Goal: Information Seeking & Learning: Learn about a topic

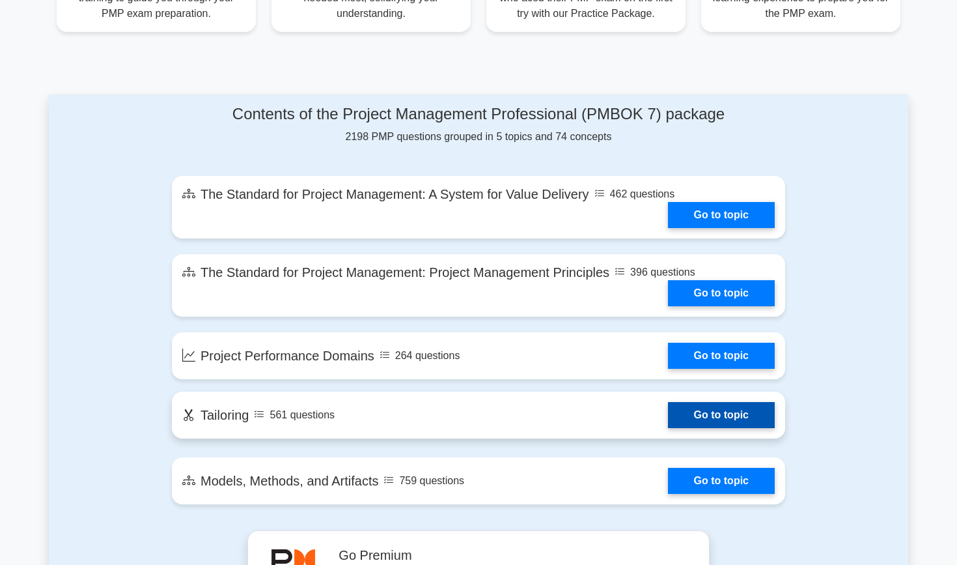
scroll to position [595, 0]
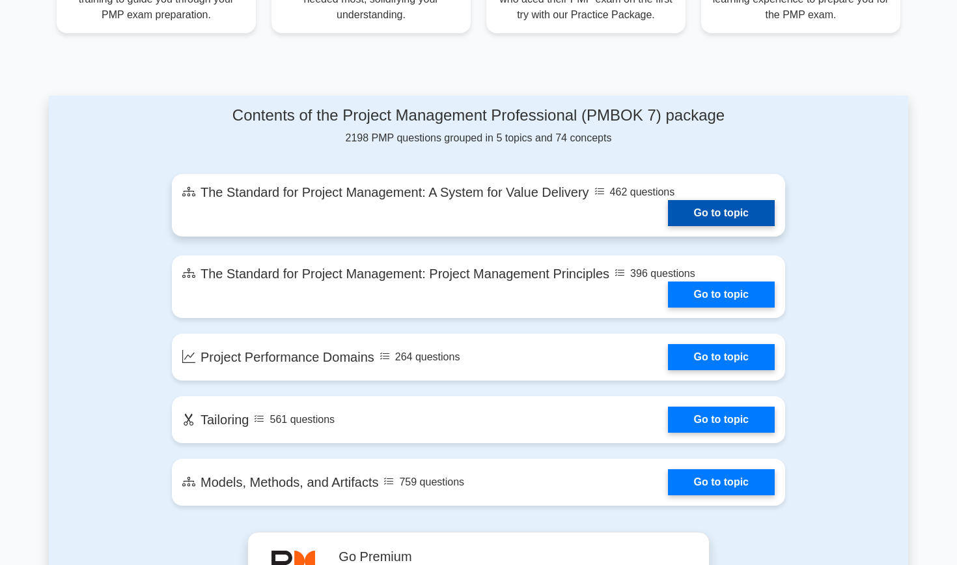
click at [696, 213] on link "Go to topic" at bounding box center [721, 213] width 107 height 26
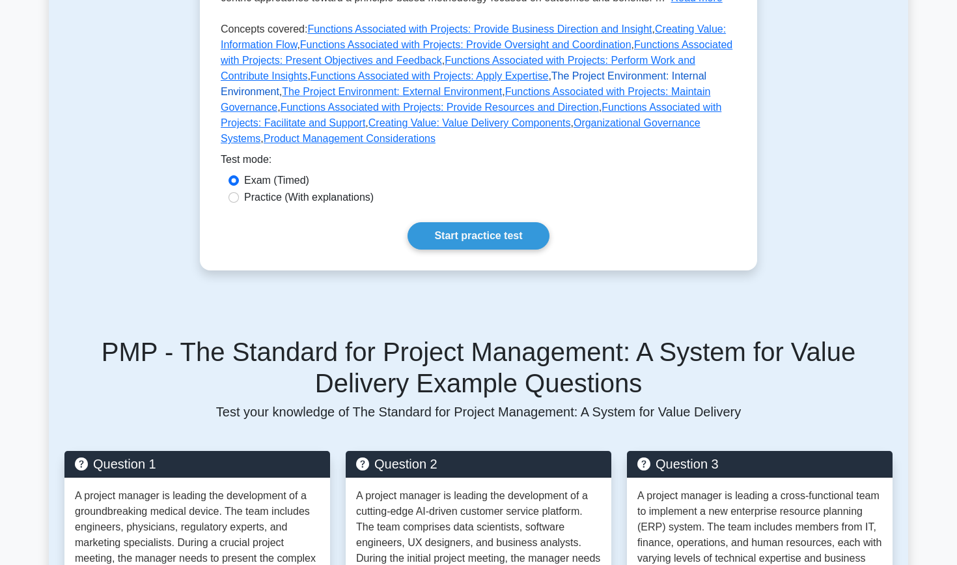
scroll to position [440, 0]
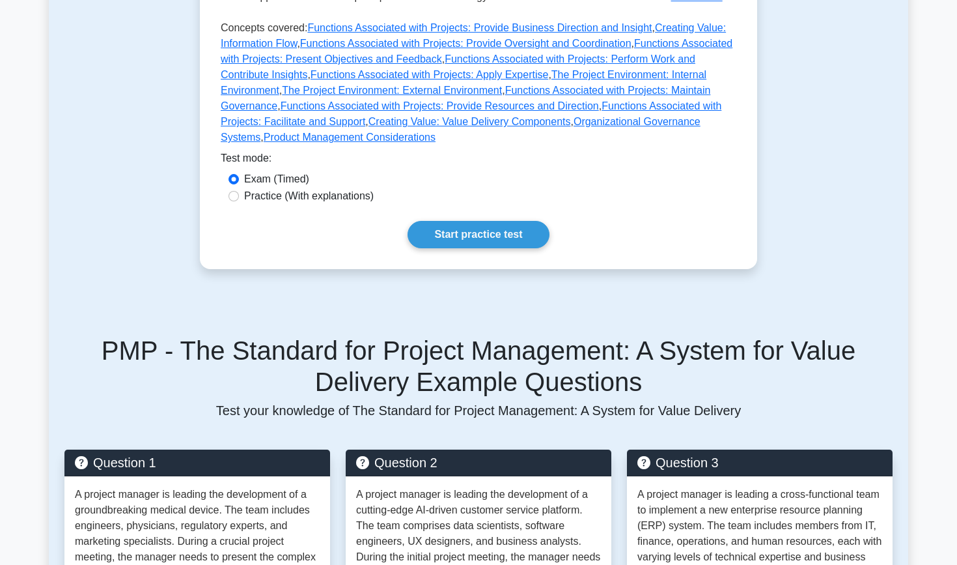
click at [234, 197] on input "Practice (With explanations)" at bounding box center [234, 196] width 10 height 10
radio input "true"
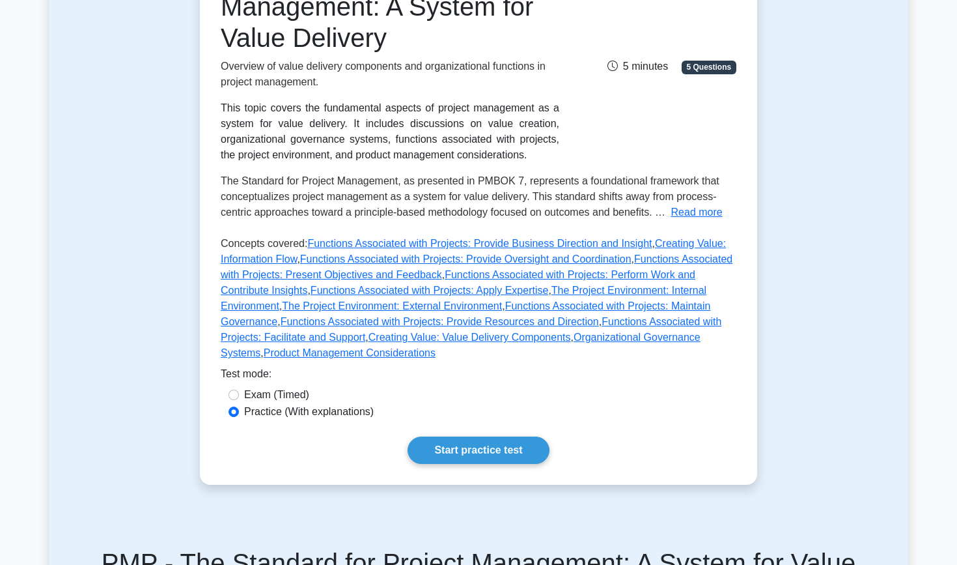
scroll to position [227, 0]
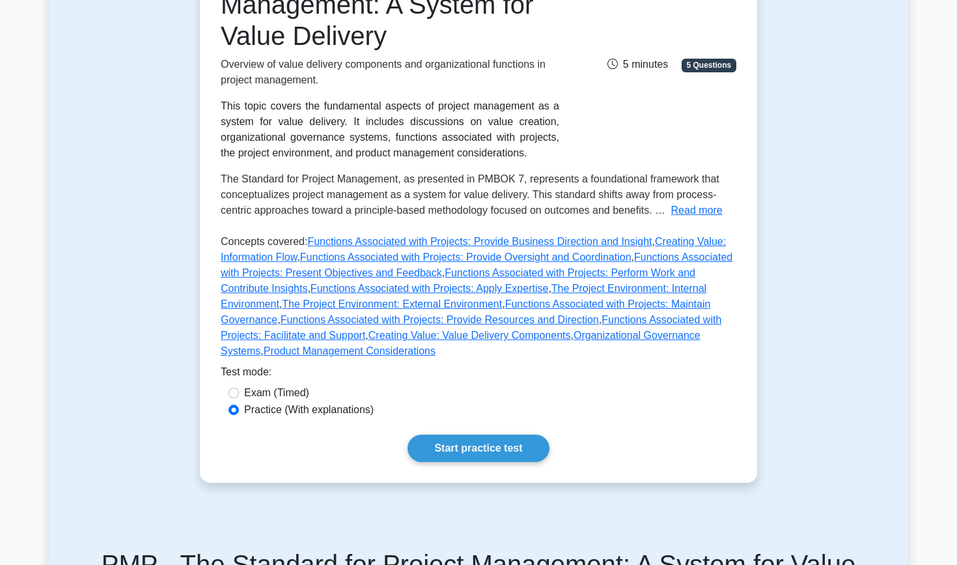
click at [241, 391] on div "Exam (Timed)" at bounding box center [479, 393] width 500 height 16
click at [236, 391] on input "Exam (Timed)" at bounding box center [234, 393] width 10 height 10
radio input "true"
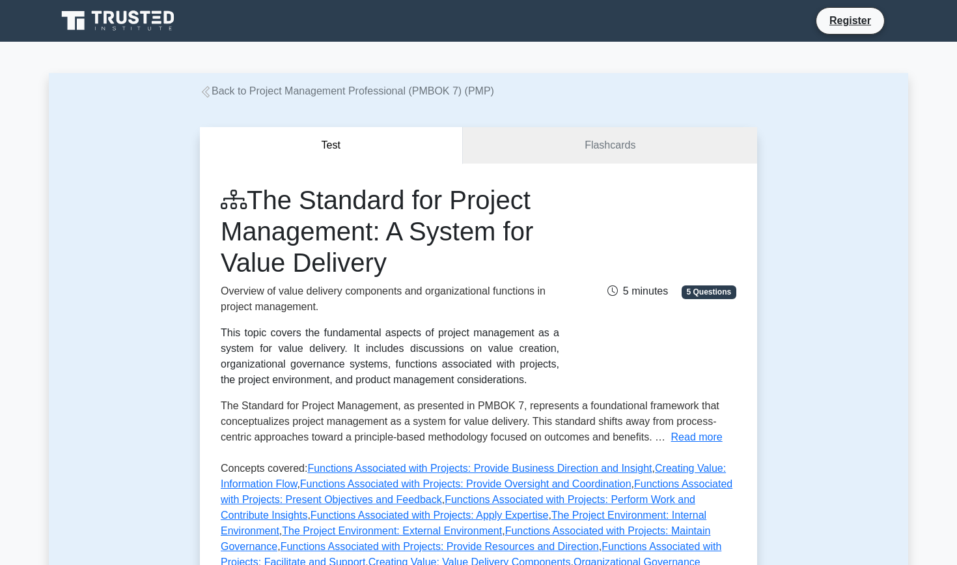
scroll to position [0, 0]
click at [562, 164] on link "Flashcards" at bounding box center [610, 145] width 294 height 37
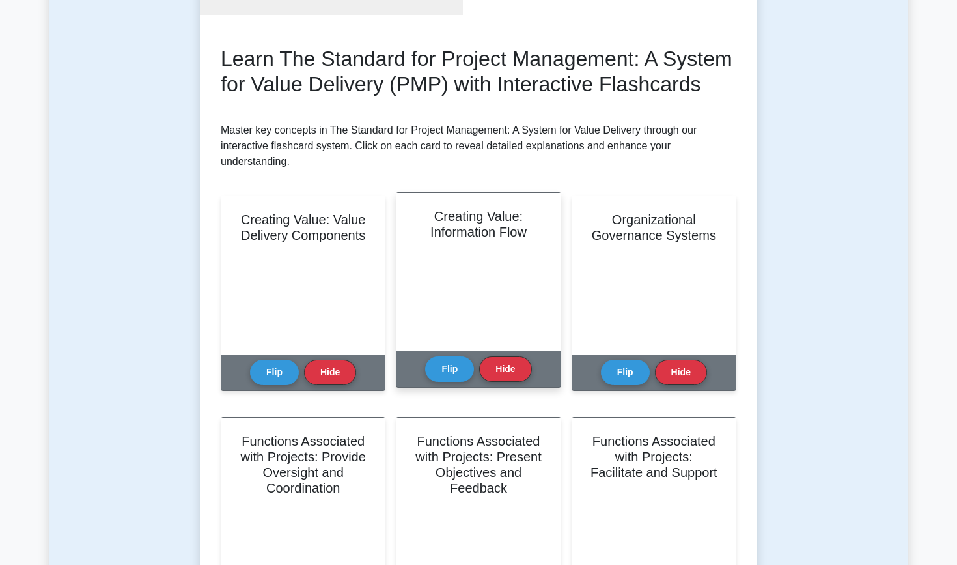
scroll to position [149, 0]
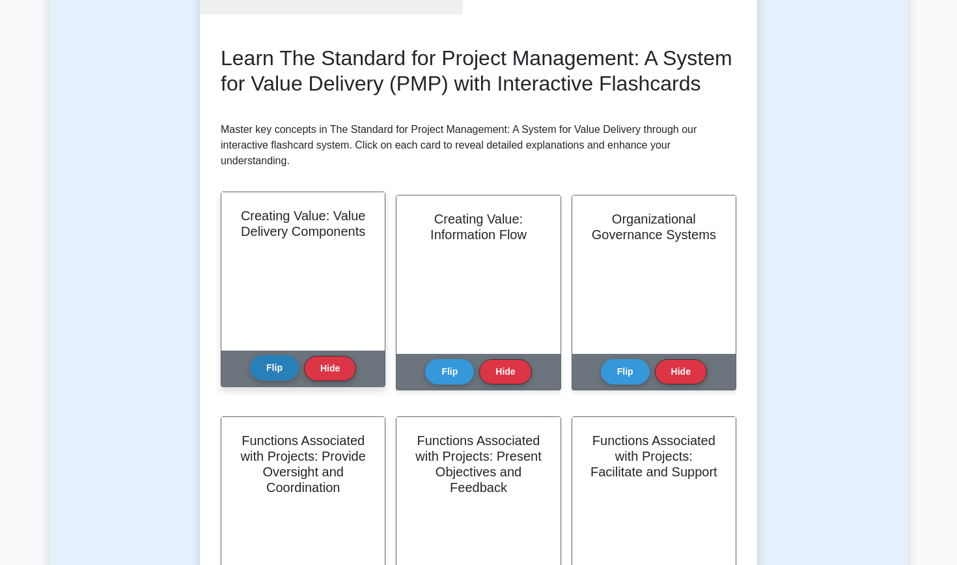
click at [288, 371] on button "Flip" at bounding box center [274, 367] width 49 height 25
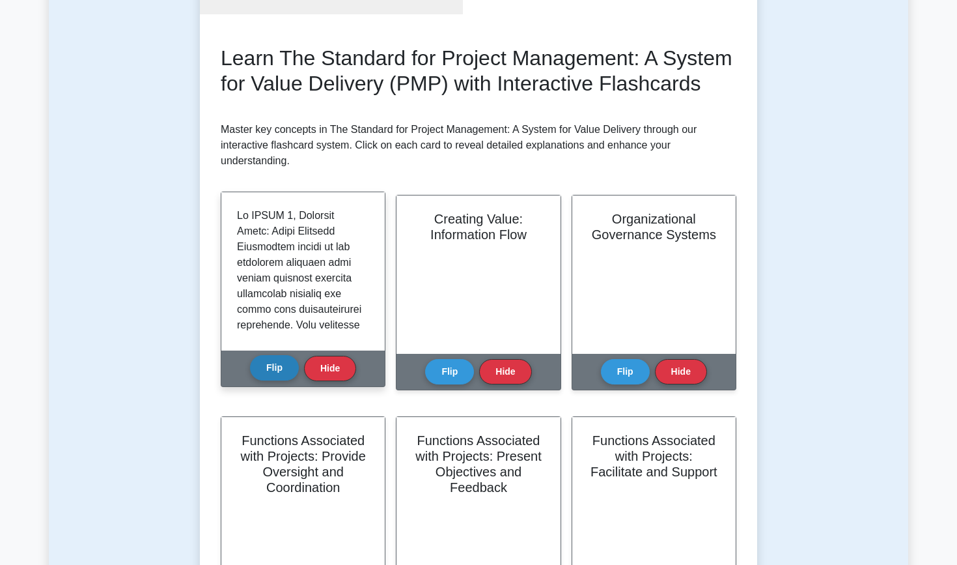
click at [288, 371] on button "Flip" at bounding box center [274, 367] width 49 height 25
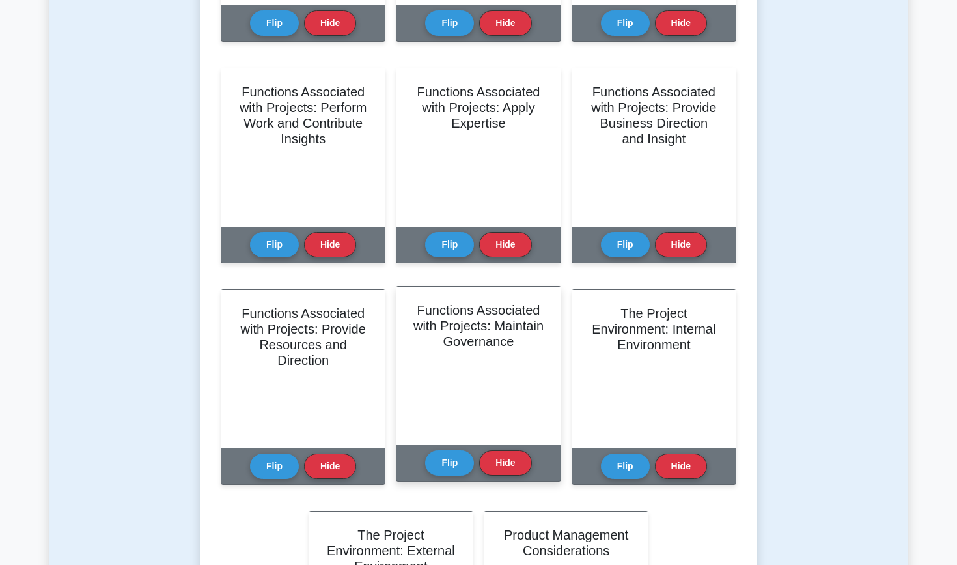
scroll to position [718, 0]
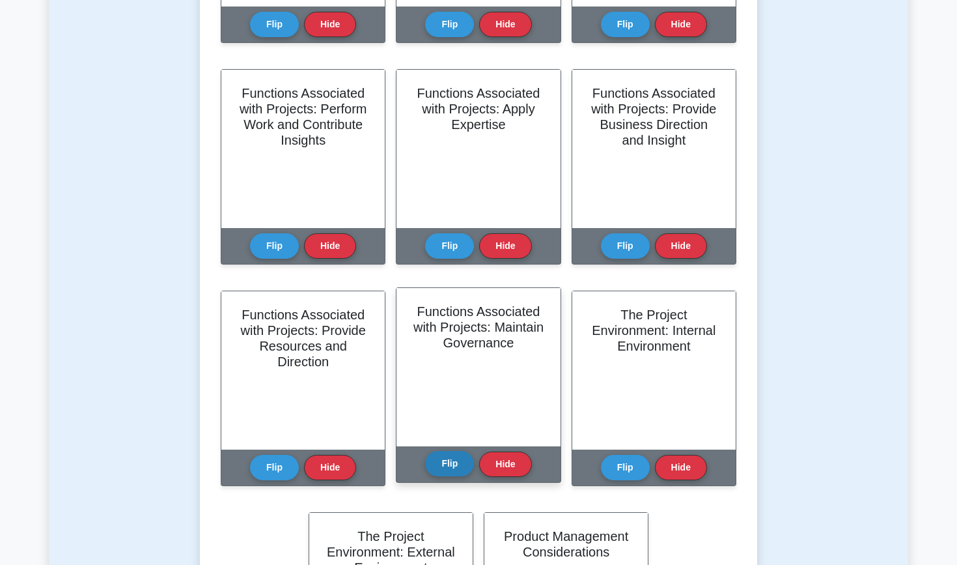
click at [455, 465] on button "Flip" at bounding box center [449, 463] width 49 height 25
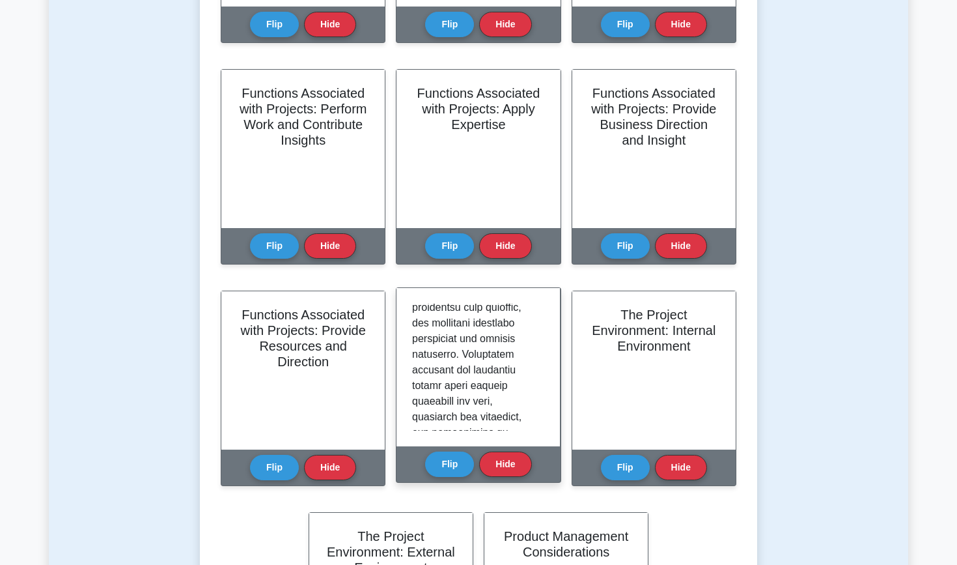
scroll to position [163, 0]
click at [455, 462] on button "Flip" at bounding box center [449, 463] width 49 height 25
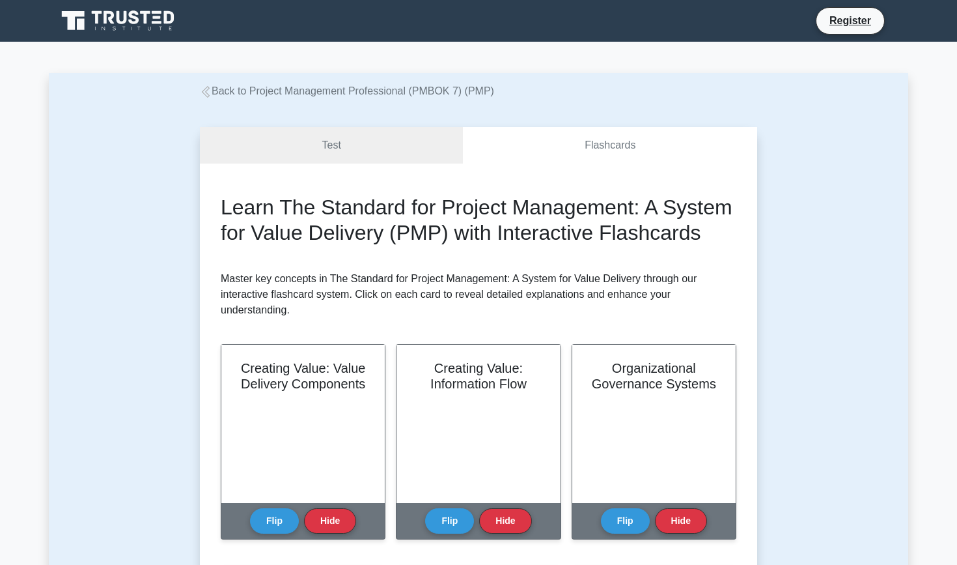
scroll to position [0, 0]
click at [410, 139] on link "Test" at bounding box center [331, 145] width 263 height 37
